Goal: Task Accomplishment & Management: Use online tool/utility

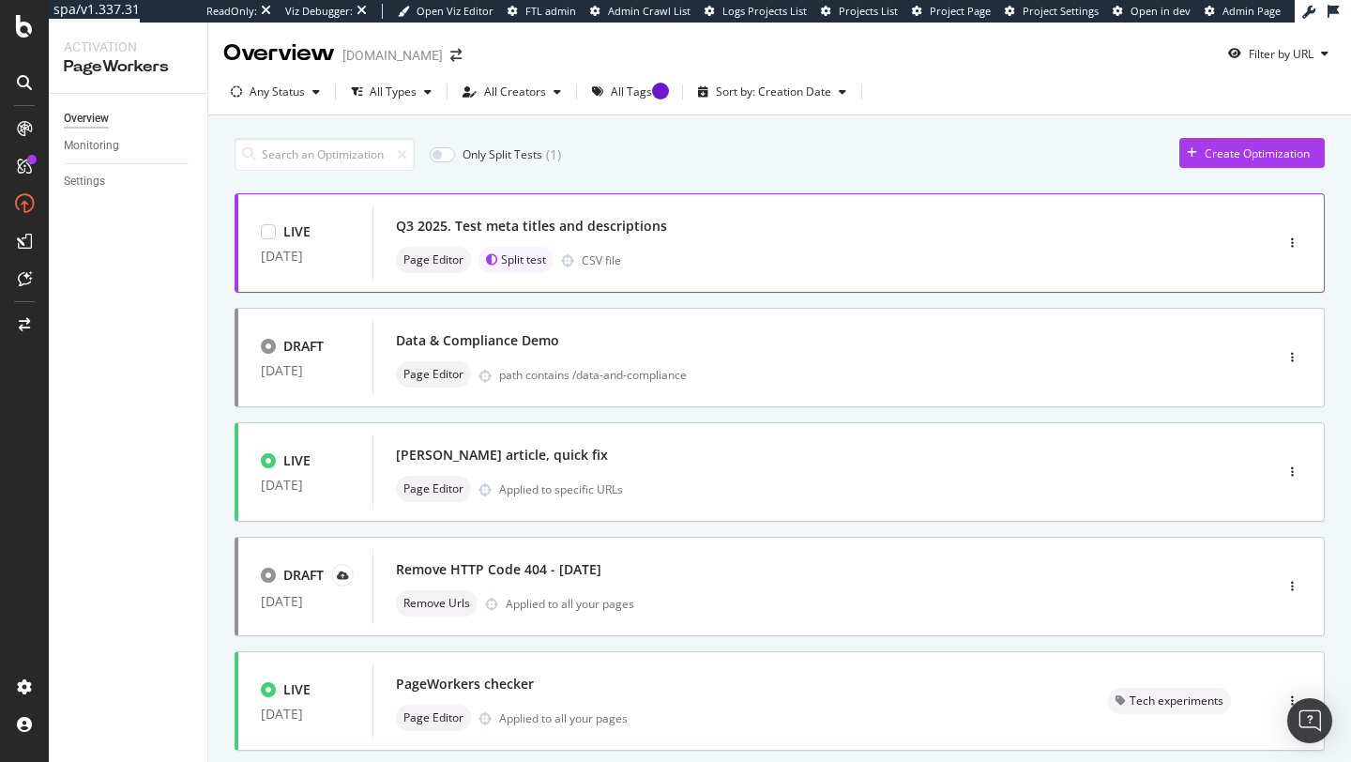
click at [341, 246] on div "LIVE [DATE]" at bounding box center [305, 242] width 89 height 41
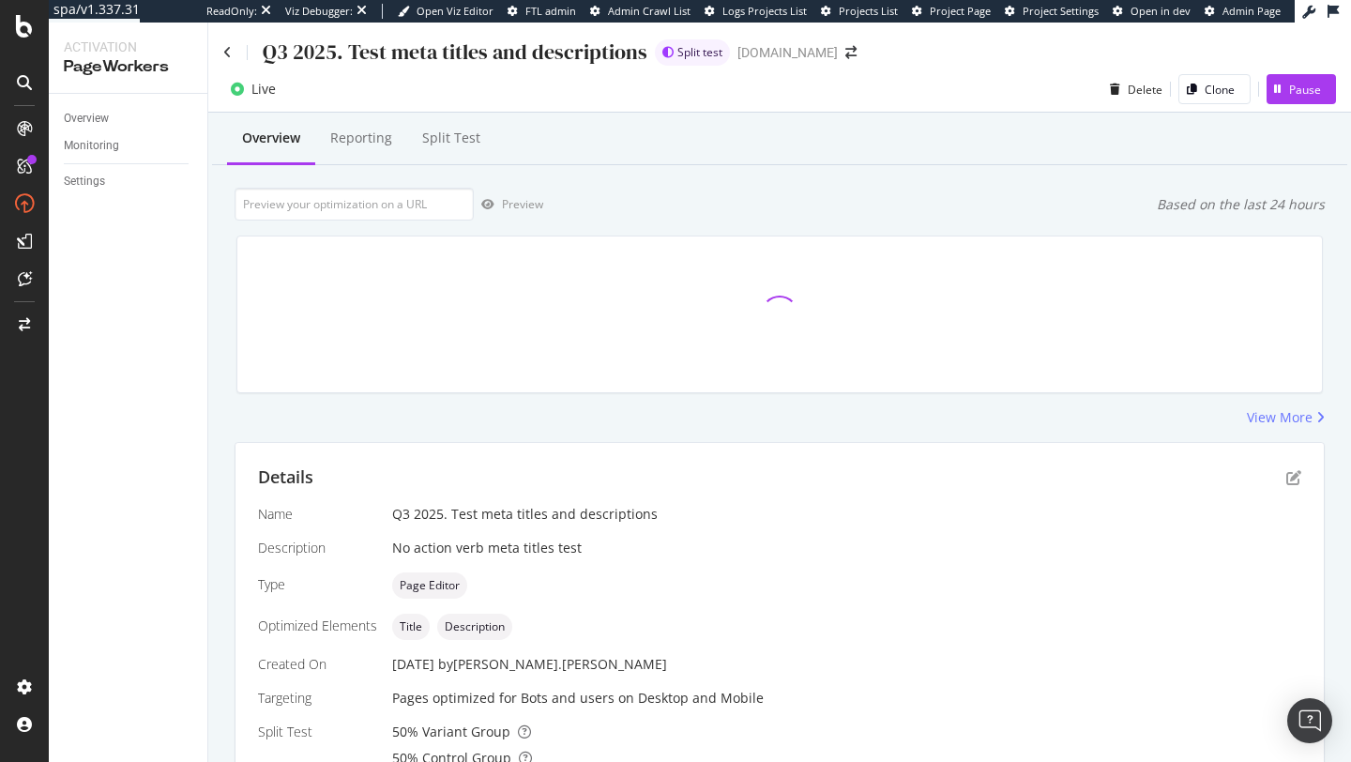
scroll to position [420, 0]
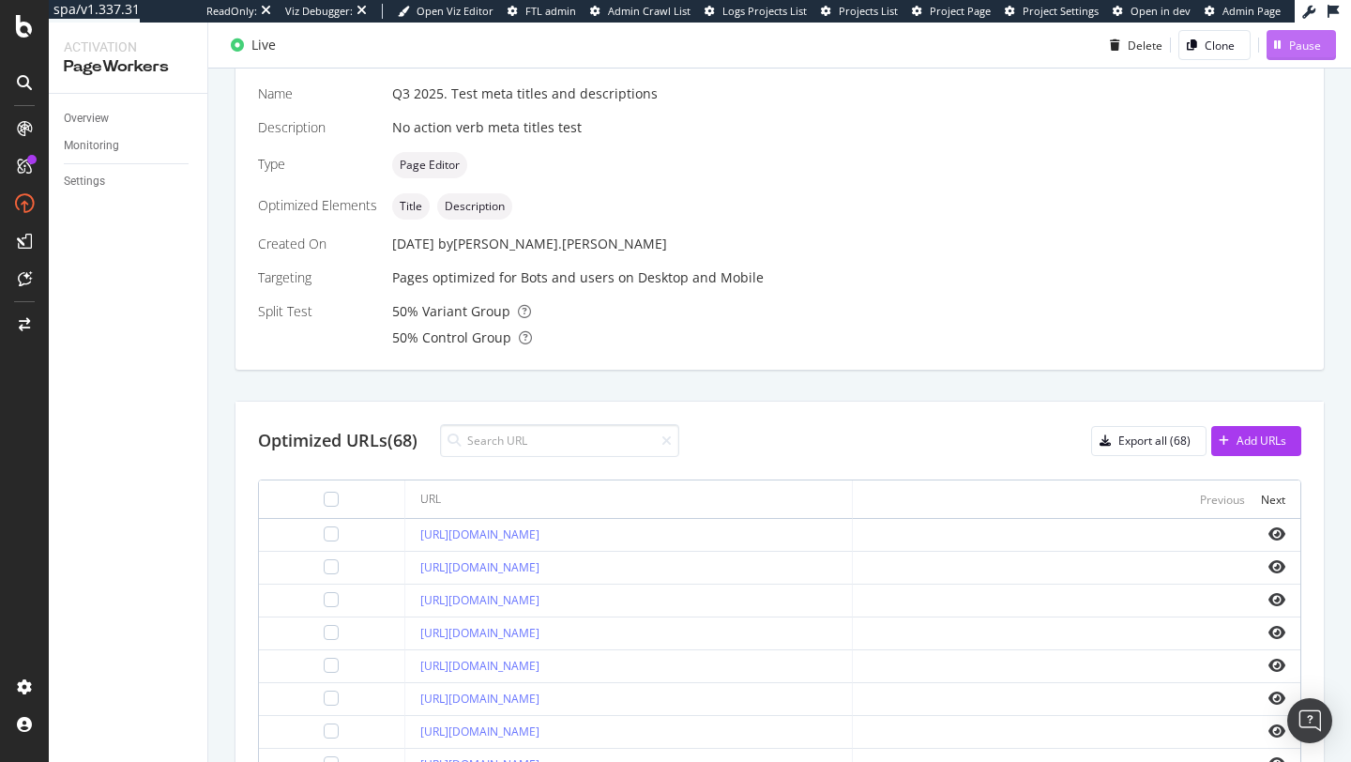
click at [1279, 49] on icon "button" at bounding box center [1278, 44] width 8 height 11
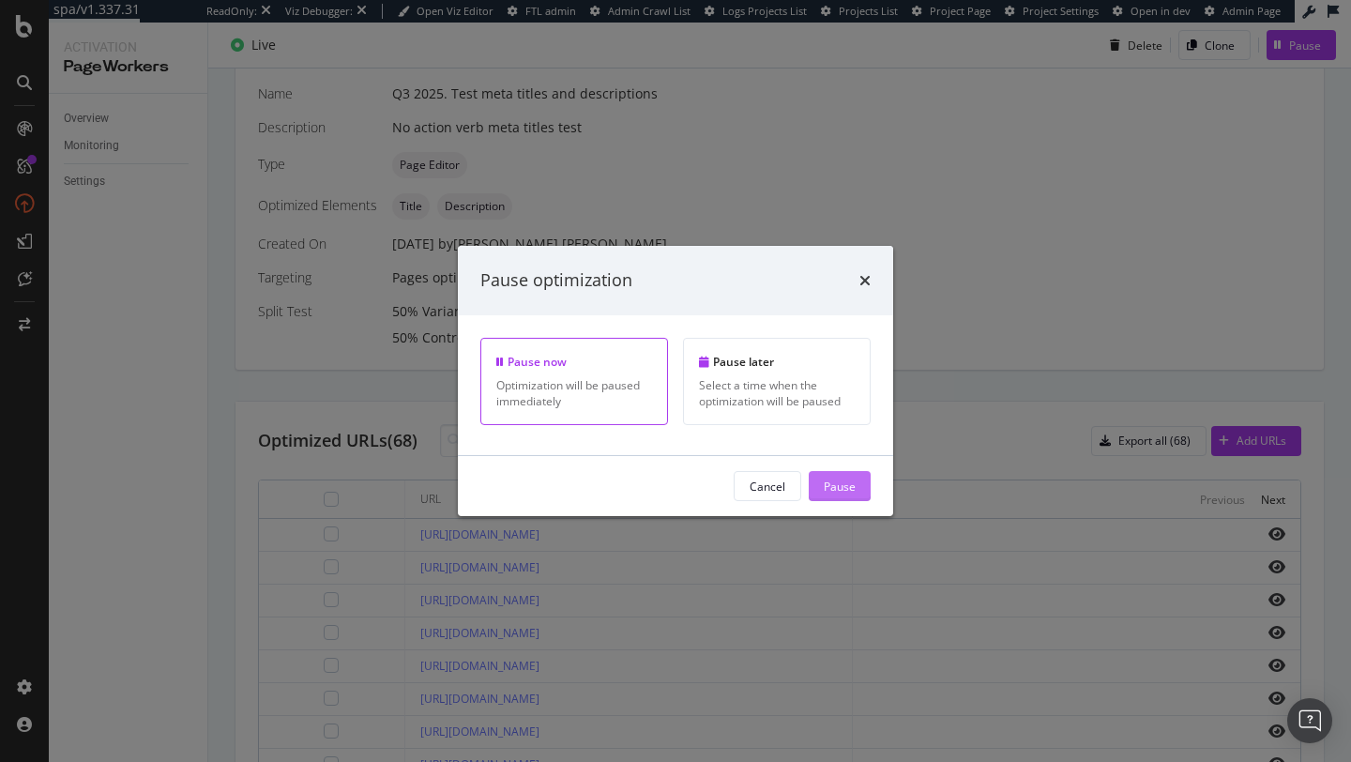
click at [822, 491] on button "Pause" at bounding box center [839, 486] width 62 height 30
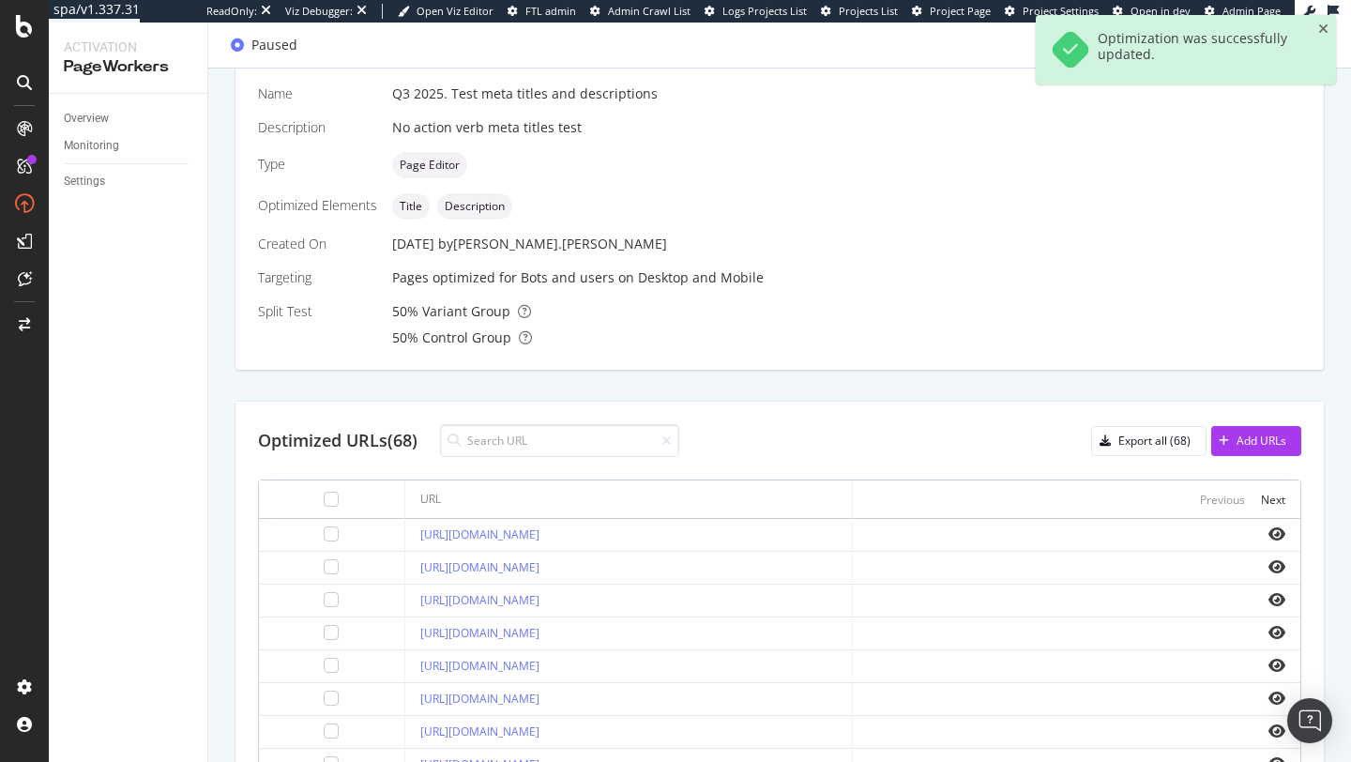
click at [1310, 33] on div "Optimization was successfully updated." at bounding box center [1185, 49] width 300 height 69
click at [1327, 28] on icon "close toast" at bounding box center [1323, 29] width 10 height 13
